Goal: Information Seeking & Learning: Find specific fact

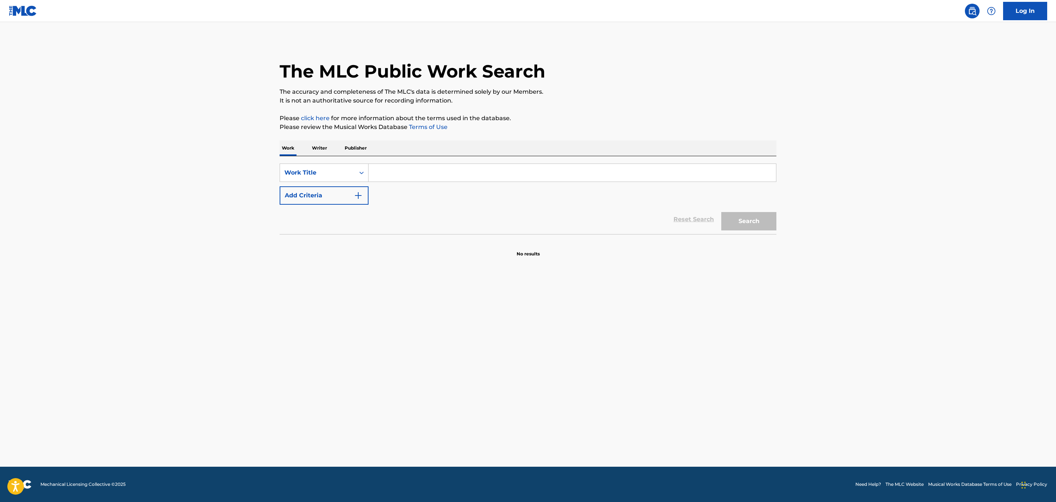
click at [444, 164] on input "Search Form" at bounding box center [573, 173] width 408 height 18
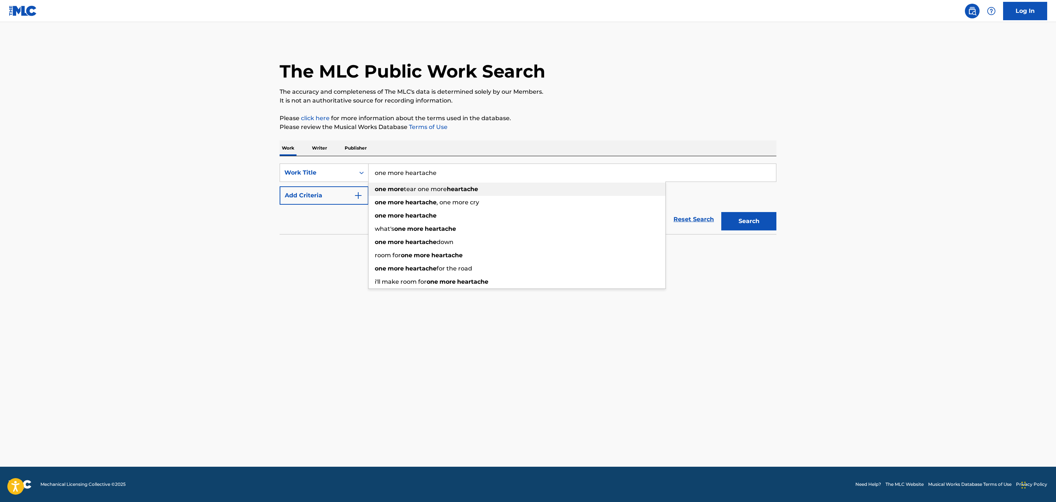
type input "one more heartache"
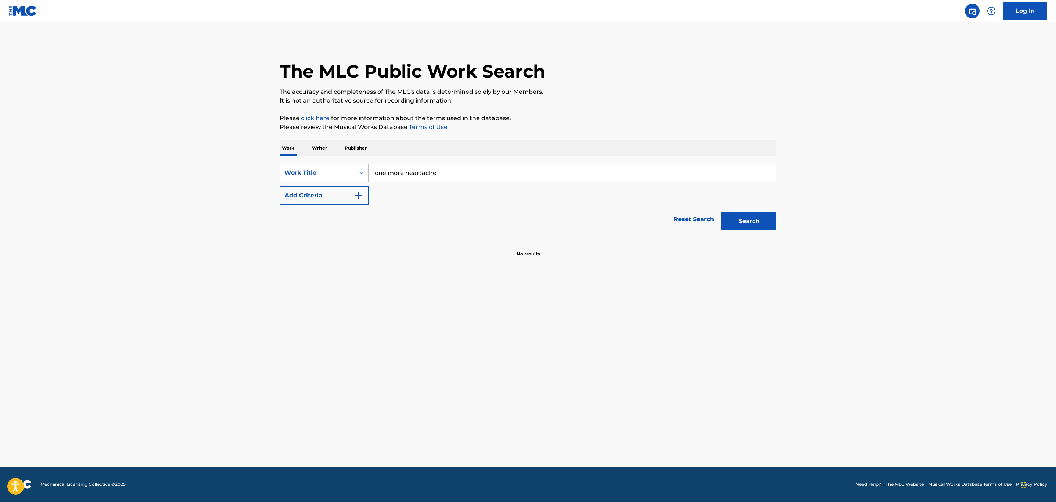
drag, startPoint x: 345, startPoint y: 232, endPoint x: 328, endPoint y: 186, distance: 49.4
click at [342, 227] on div "Reset Search Search" at bounding box center [528, 219] width 497 height 29
click at [328, 186] on div "SearchWithCriteria20d7c217-dba1-401c-ad31-c68f91b7816b Work Title one more hear…" at bounding box center [528, 184] width 497 height 41
click at [329, 191] on button "Add Criteria" at bounding box center [324, 195] width 89 height 18
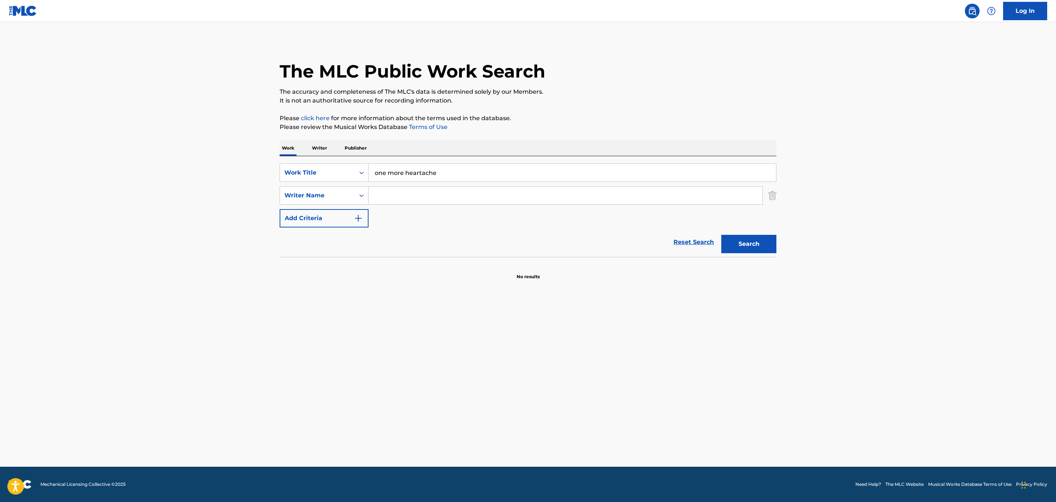
click at [389, 197] on input "Search Form" at bounding box center [566, 196] width 394 height 18
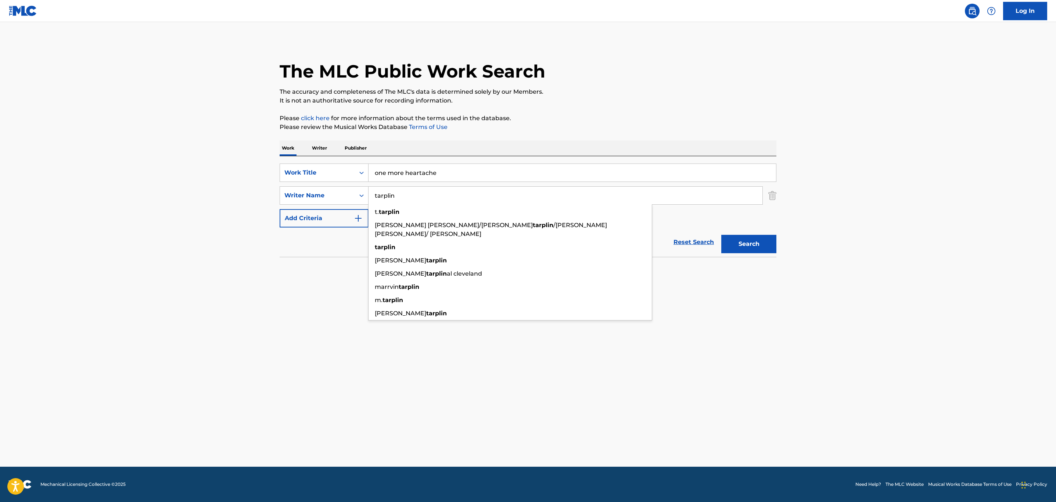
type input "tarplin"
click at [721, 235] on button "Search" at bounding box center [748, 244] width 55 height 18
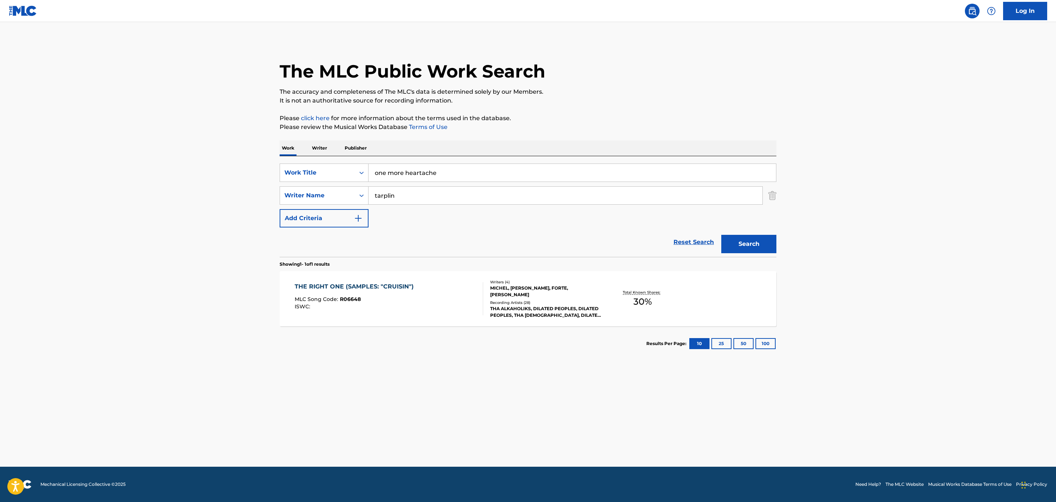
click at [721, 235] on button "Search" at bounding box center [748, 244] width 55 height 18
